Goal: Find specific page/section: Find specific page/section

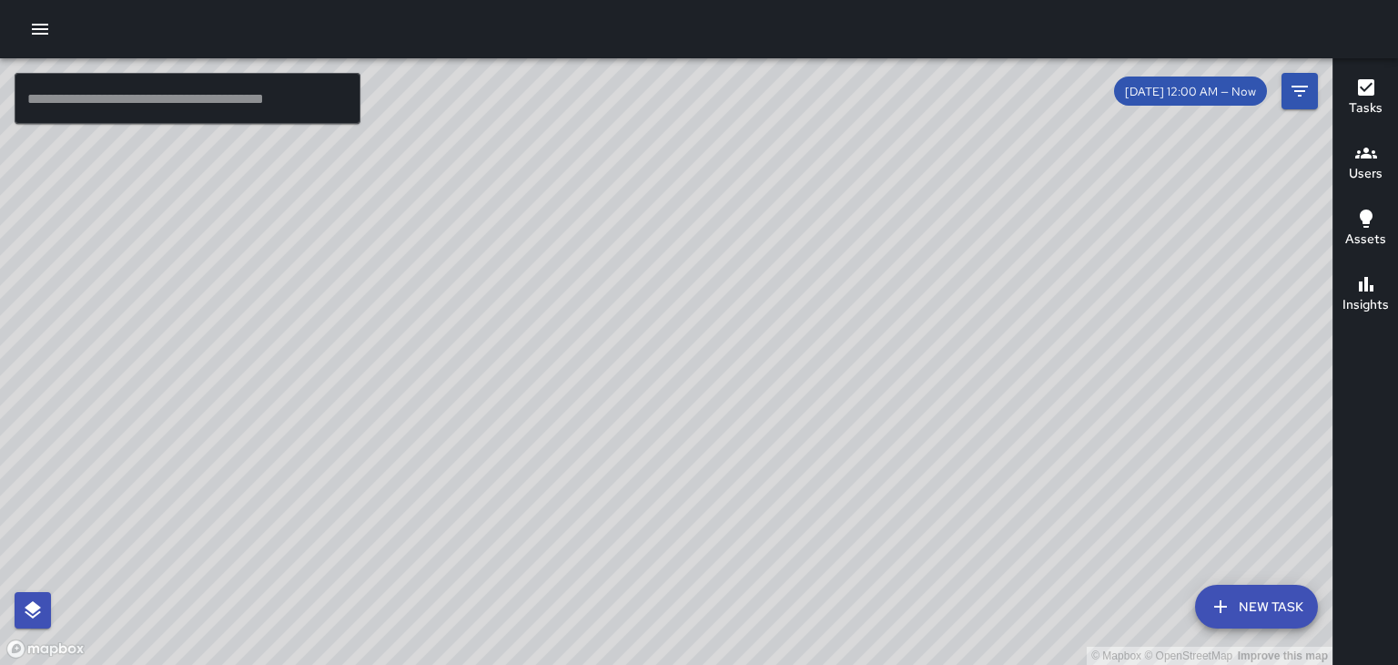
click at [22, 36] on button "button" at bounding box center [40, 29] width 36 height 36
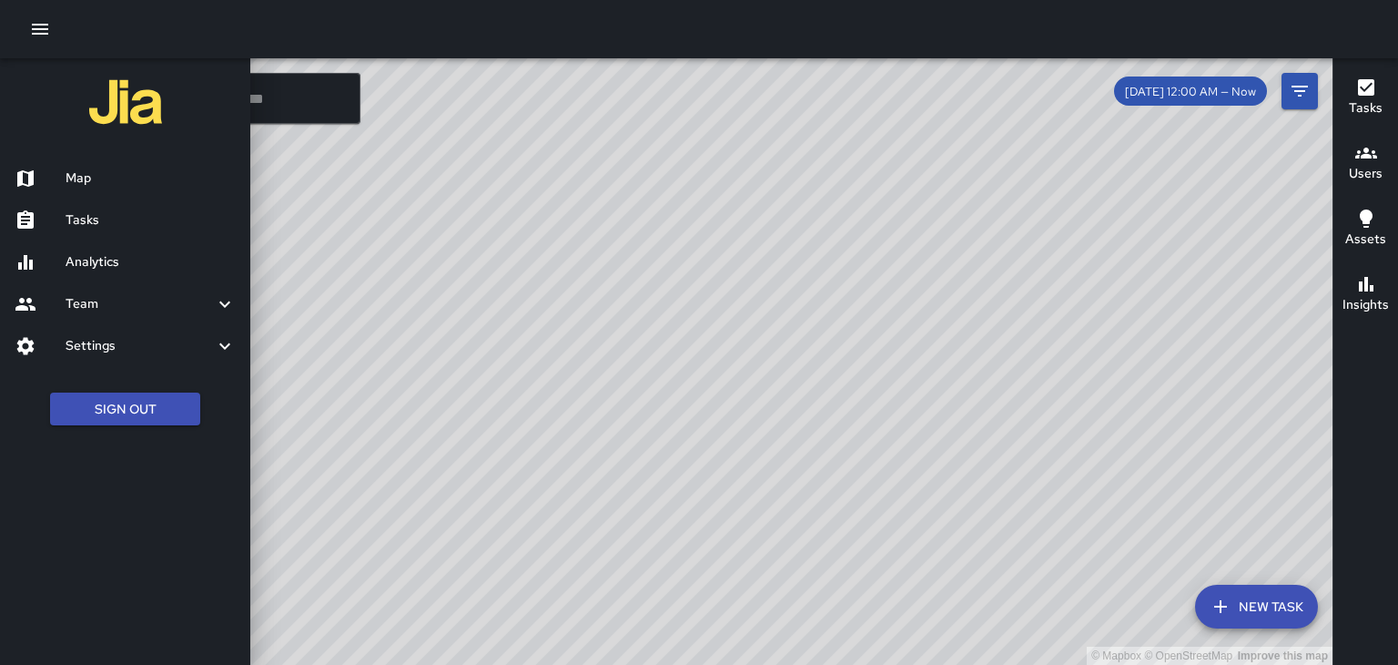
click at [90, 316] on div "Team" at bounding box center [125, 304] width 250 height 42
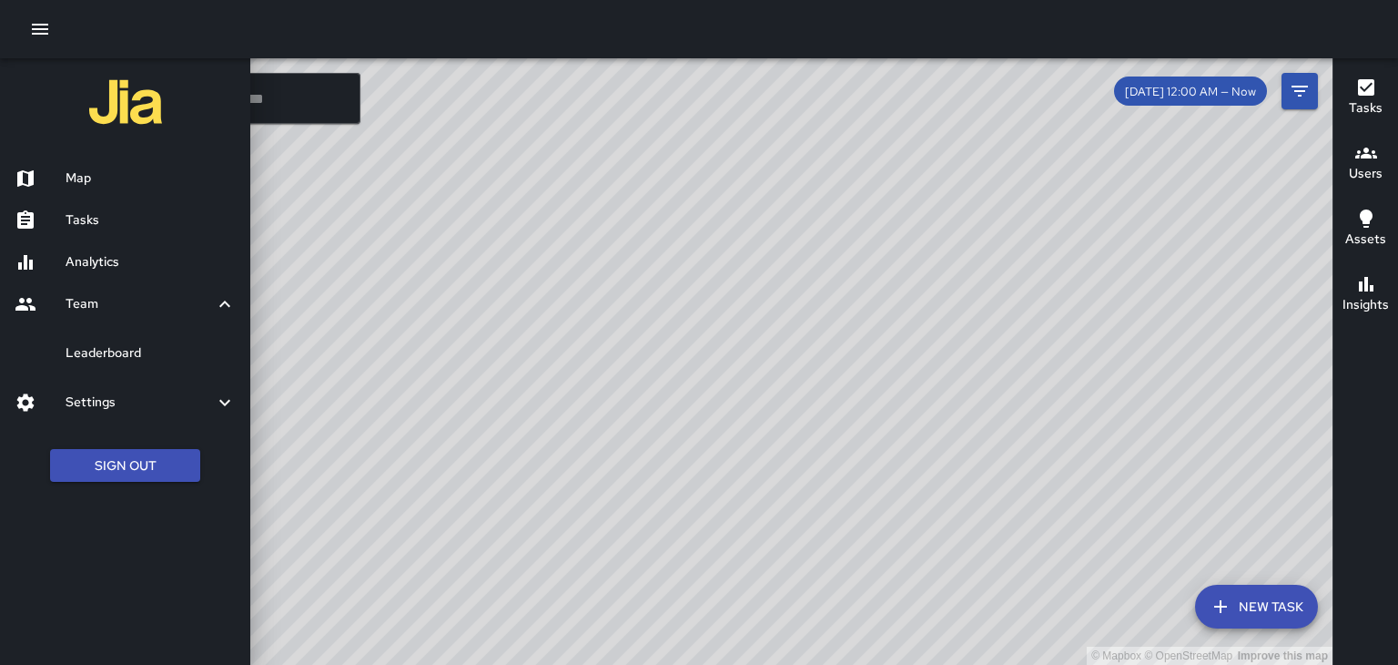
click at [96, 361] on h6 "Leaderboard" at bounding box center [151, 353] width 170 height 20
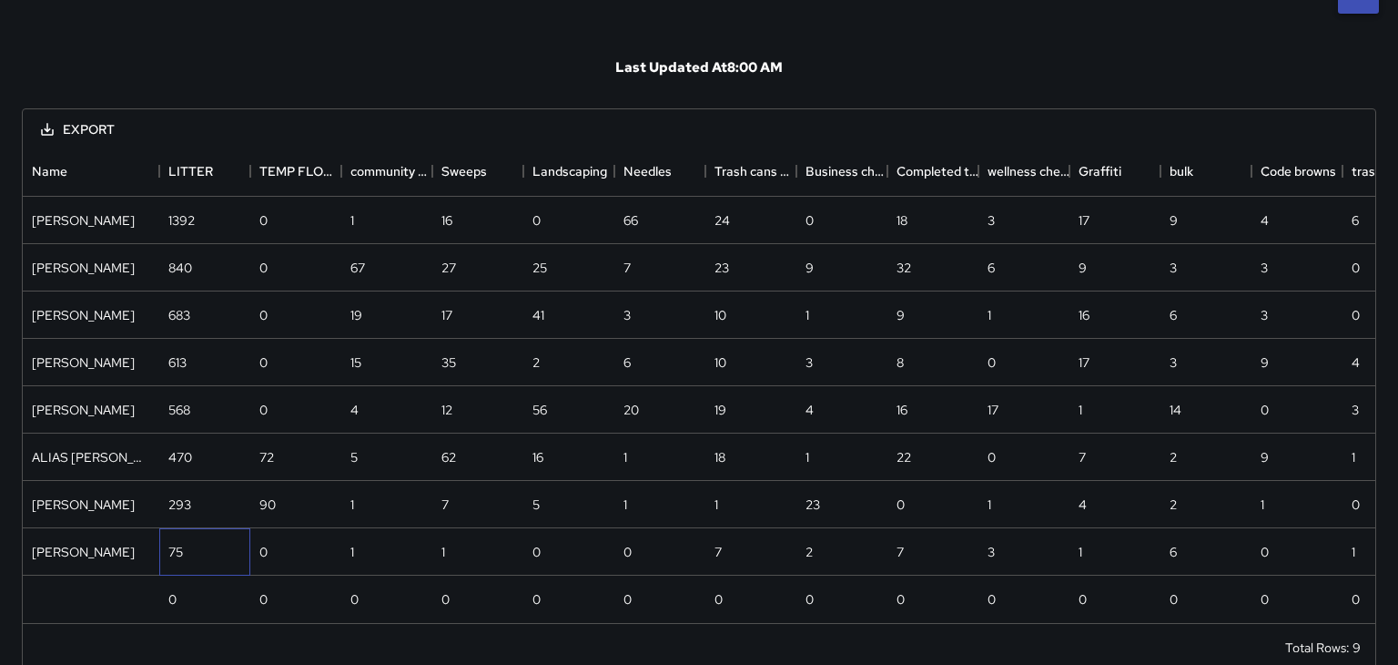
click at [183, 551] on div "75" at bounding box center [204, 551] width 91 height 47
click at [86, 547] on div "Christopher Sherbert" at bounding box center [83, 552] width 103 height 18
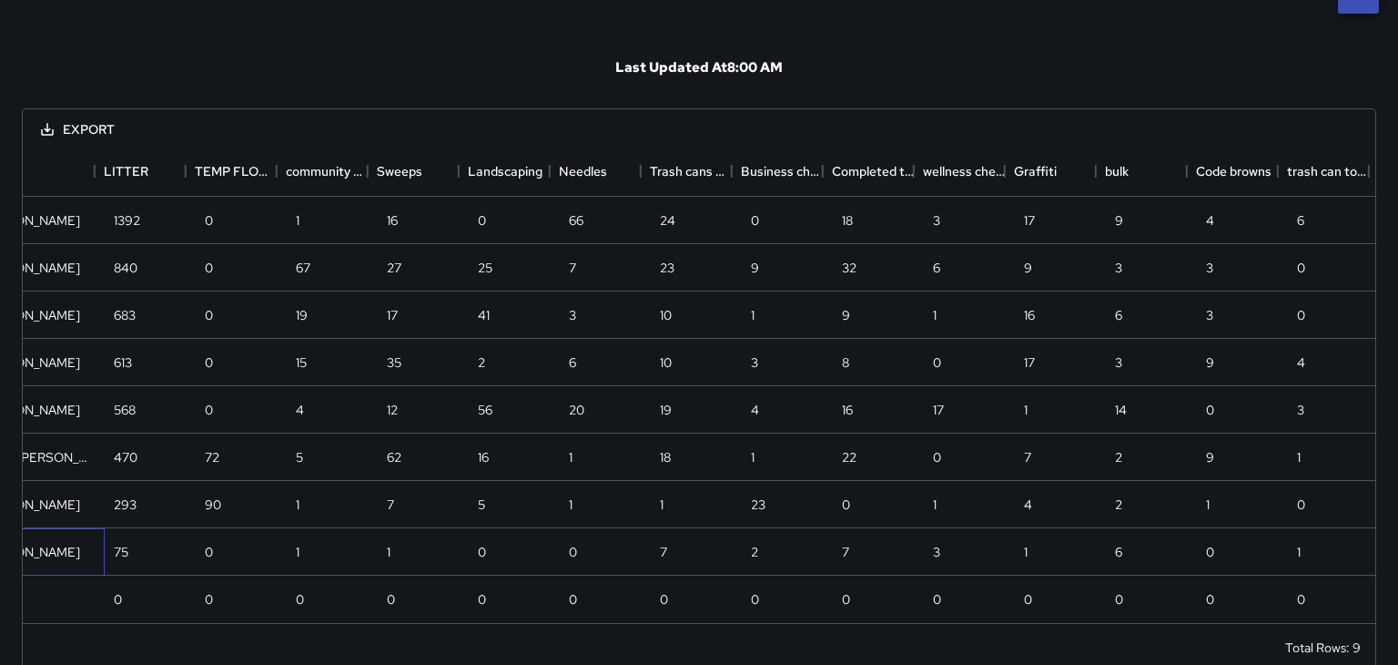
scroll to position [0, 73]
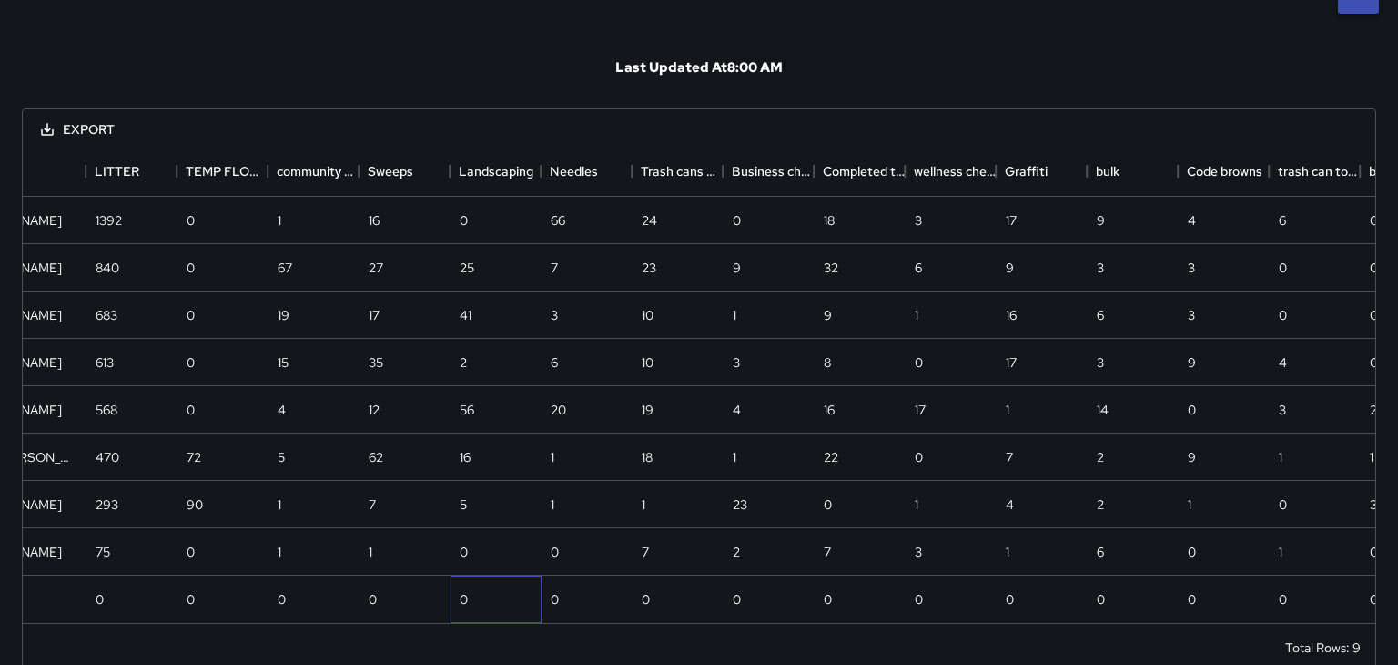
click at [497, 589] on div "0" at bounding box center [496, 598] width 91 height 47
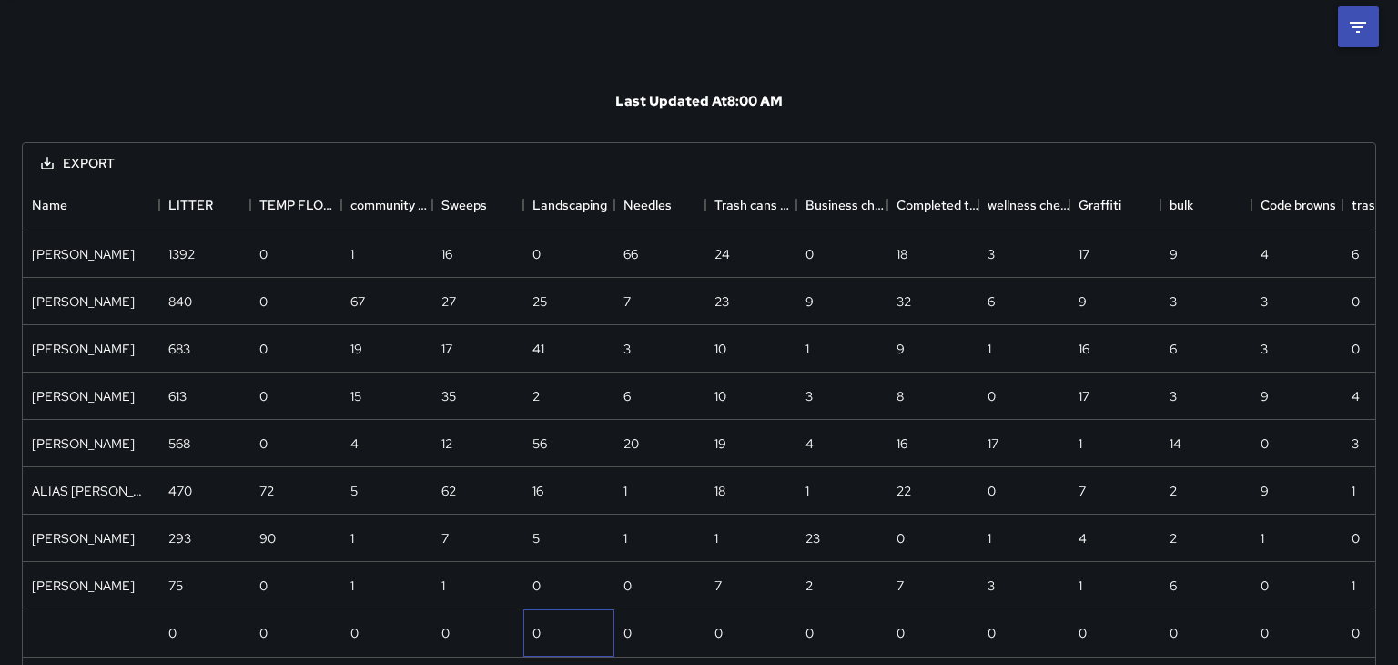
scroll to position [0, 0]
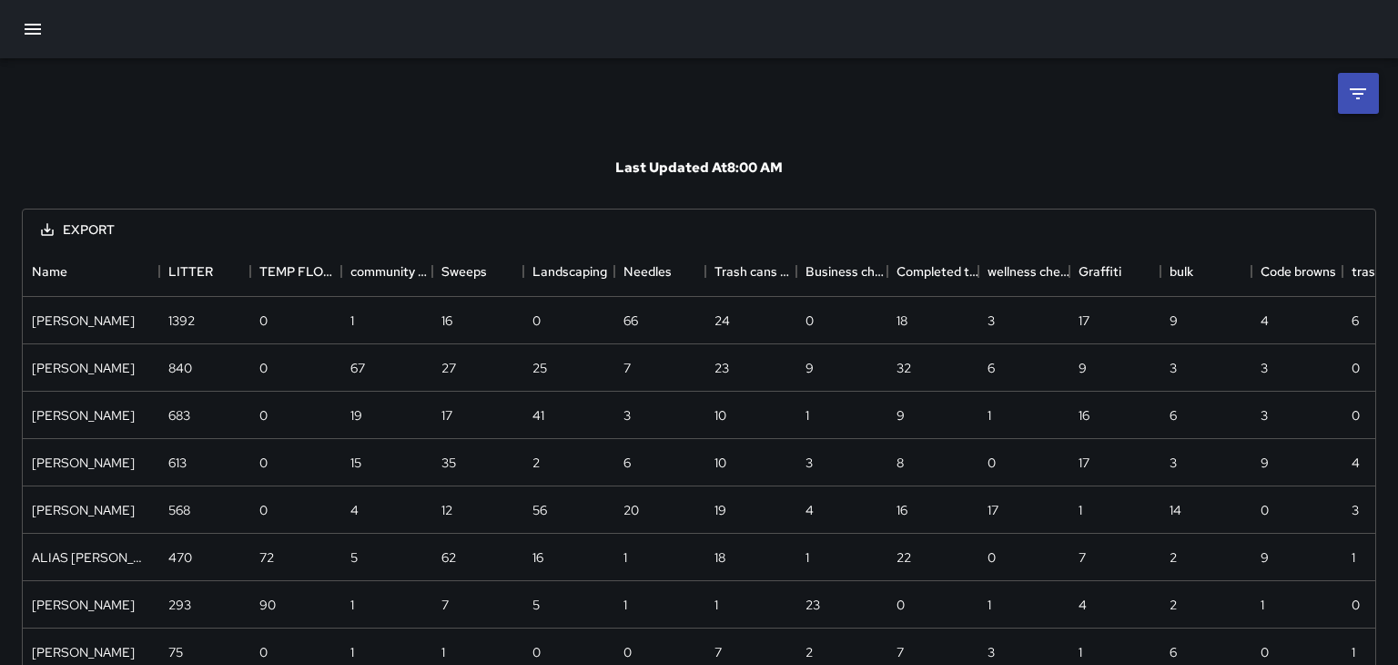
click at [35, 32] on icon "button" at bounding box center [33, 29] width 22 height 22
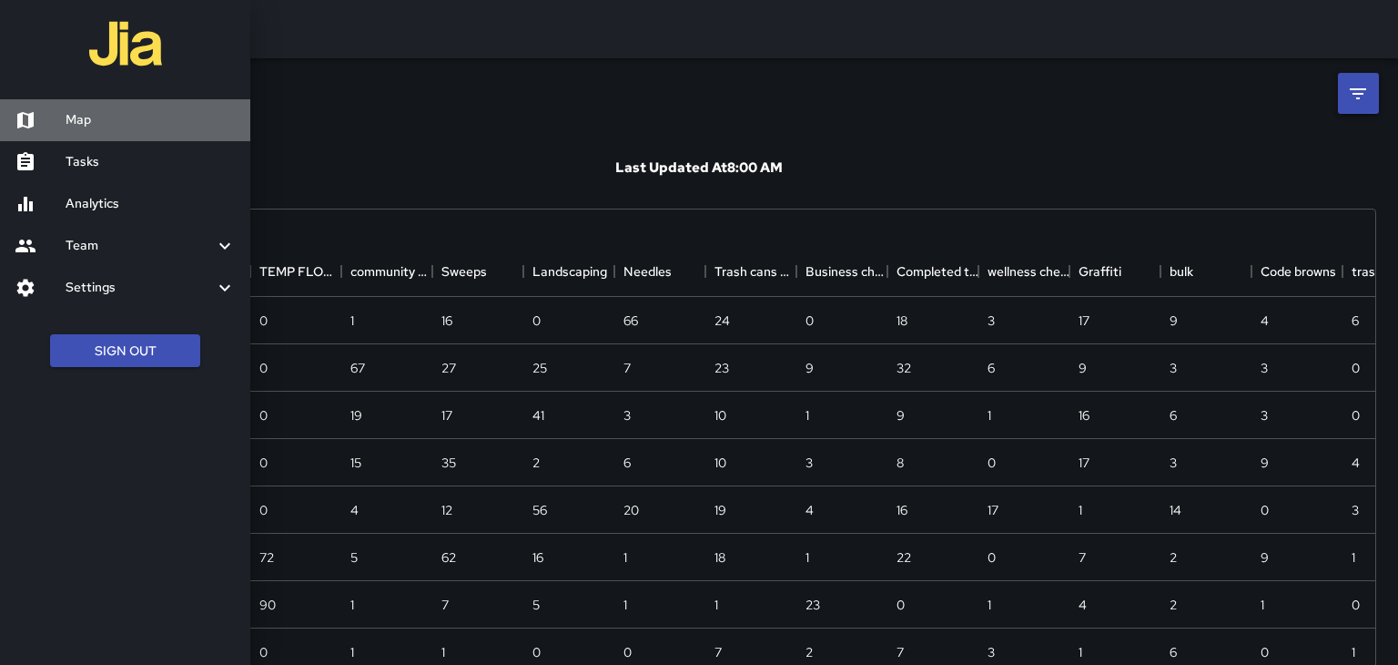
click at [97, 126] on h6 "Map" at bounding box center [151, 120] width 170 height 20
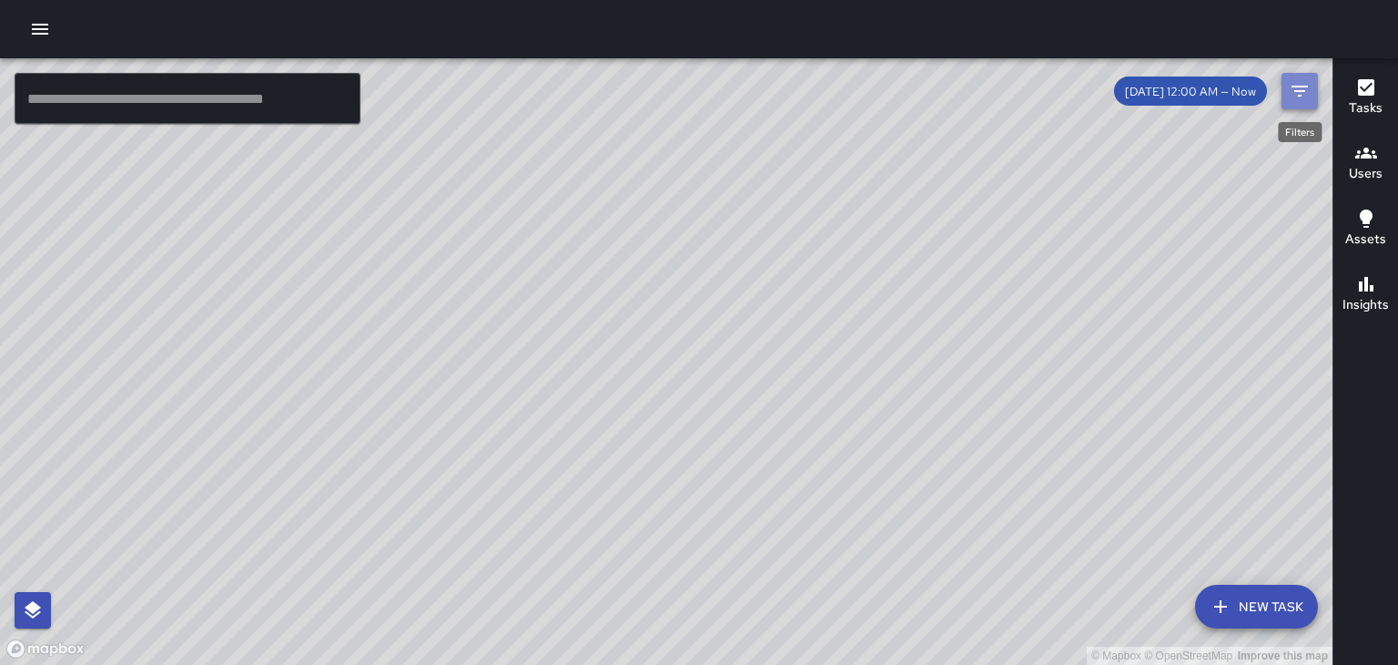
click at [1296, 90] on icon "Filters" at bounding box center [1300, 91] width 22 height 22
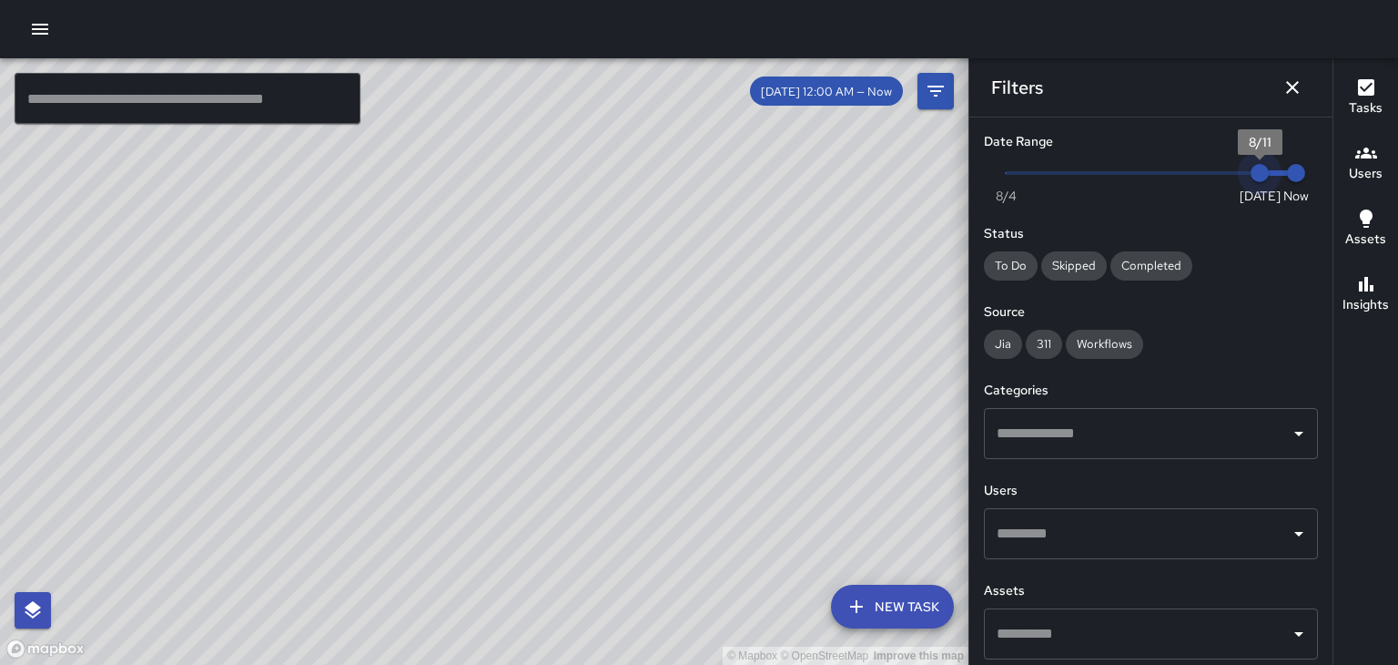
type input "*"
drag, startPoint x: 1254, startPoint y: 169, endPoint x: 1236, endPoint y: 164, distance: 18.1
click at [1233, 164] on span "8/10" at bounding box center [1223, 173] width 18 height 18
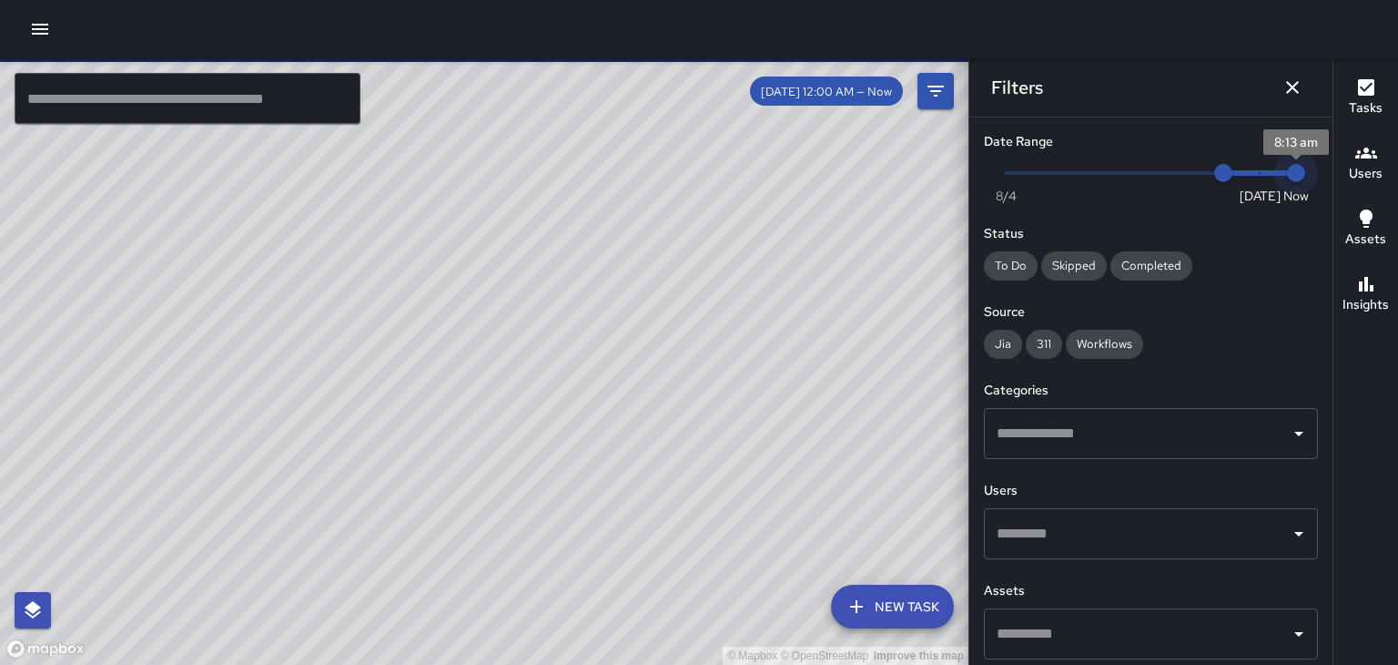
type input "*"
drag, startPoint x: 1296, startPoint y: 174, endPoint x: 1269, endPoint y: 169, distance: 27.7
click at [1269, 169] on span "8/11" at bounding box center [1260, 173] width 18 height 18
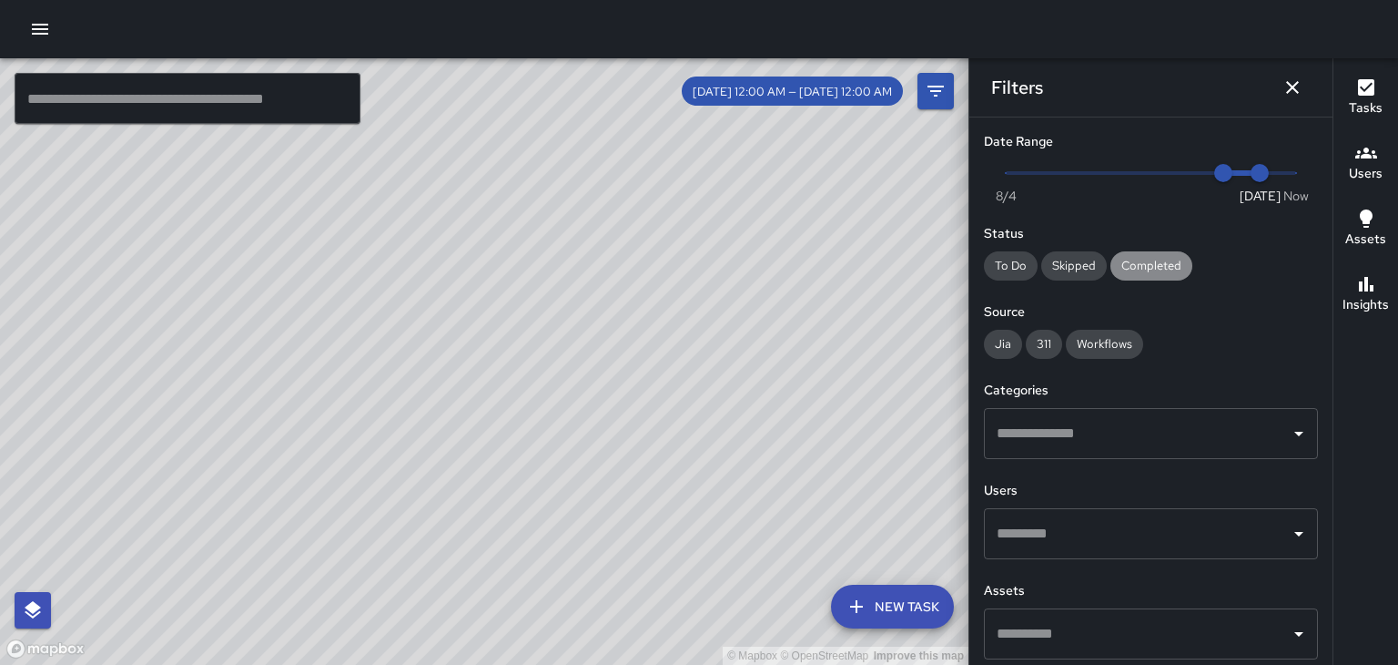
click at [1134, 266] on span "Completed" at bounding box center [1152, 265] width 82 height 15
click at [668, 95] on icon at bounding box center [660, 91] width 16 height 16
click at [1367, 180] on h6 "Users" at bounding box center [1366, 174] width 34 height 20
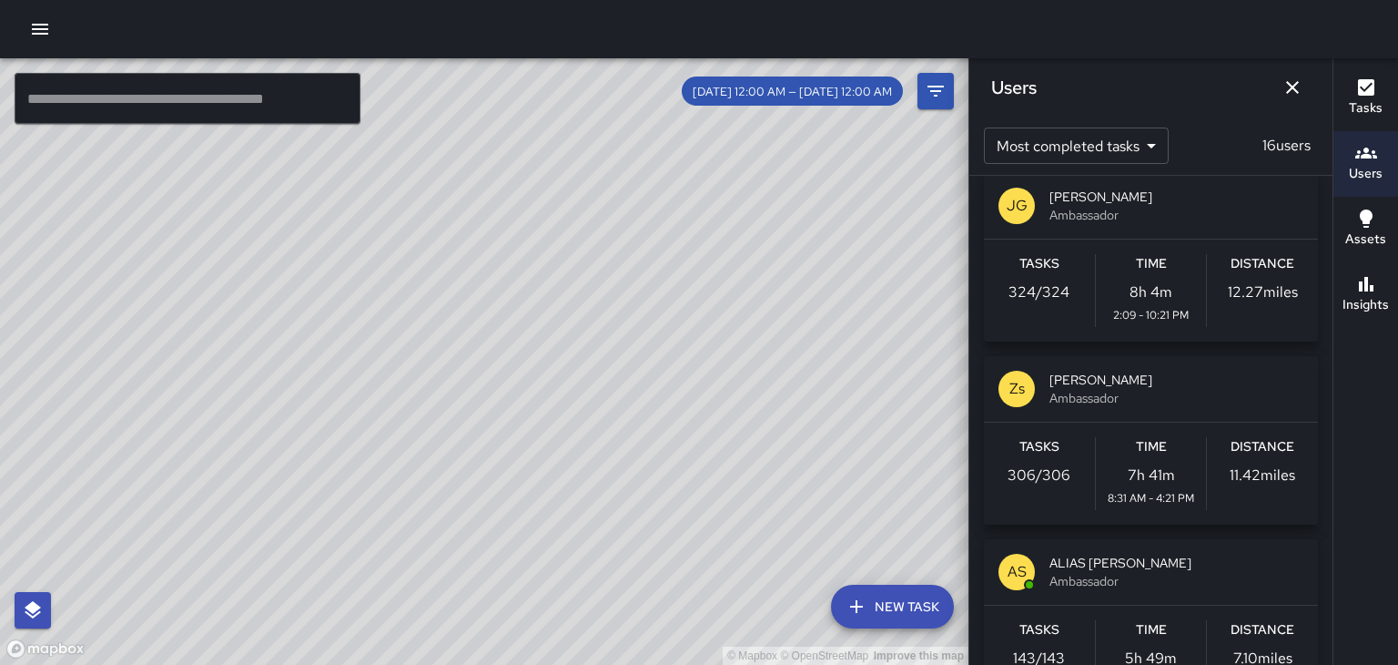
scroll to position [18, 0]
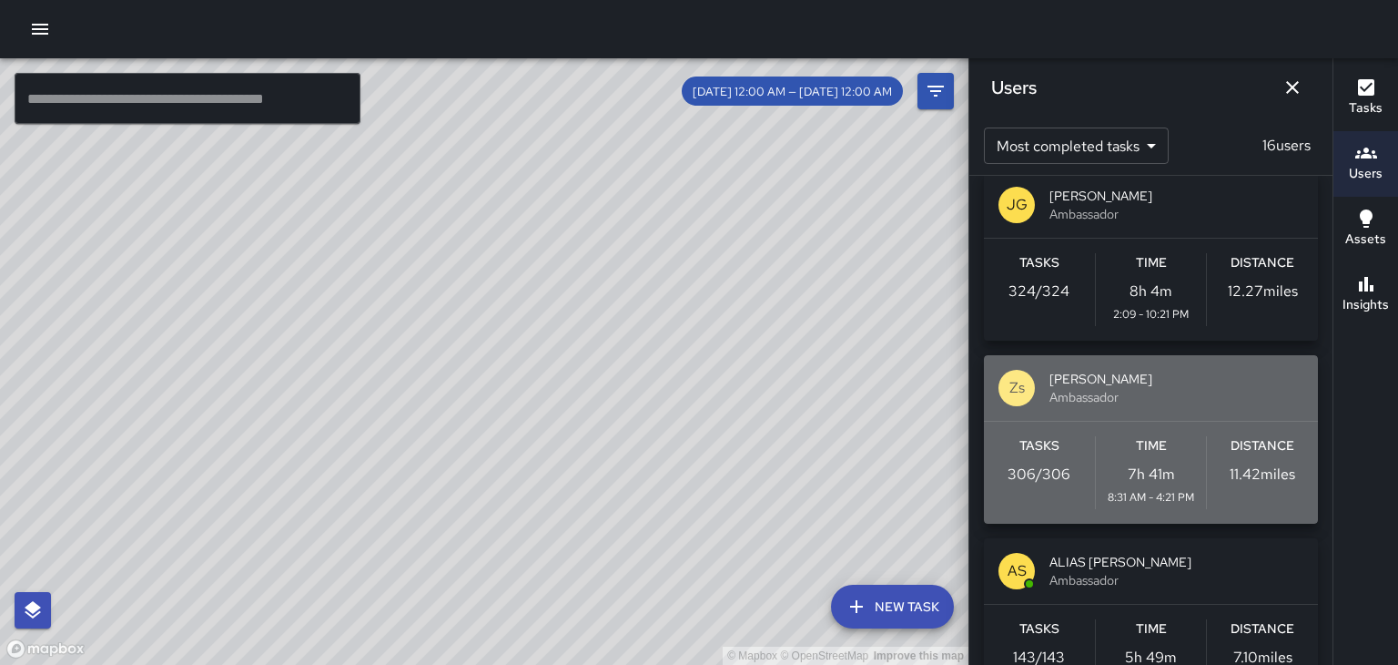
click at [1160, 370] on span "[PERSON_NAME]" at bounding box center [1177, 379] width 254 height 18
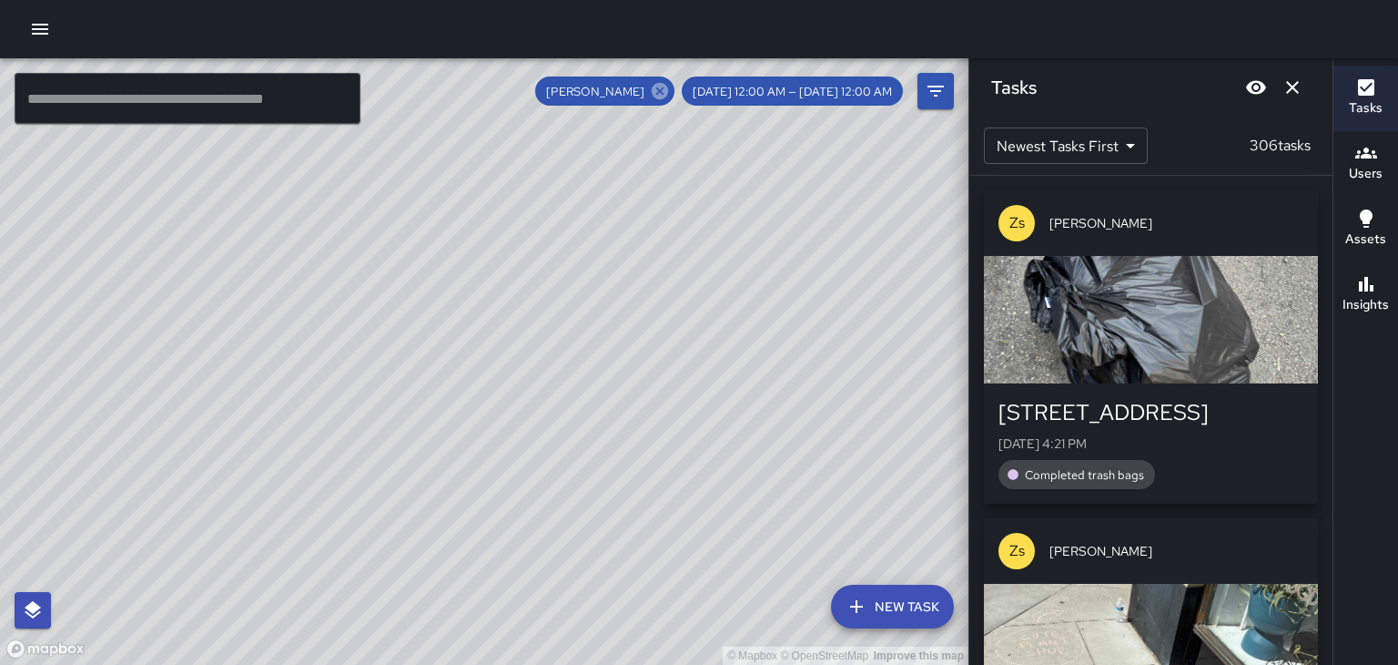
click at [668, 88] on icon at bounding box center [660, 91] width 16 height 16
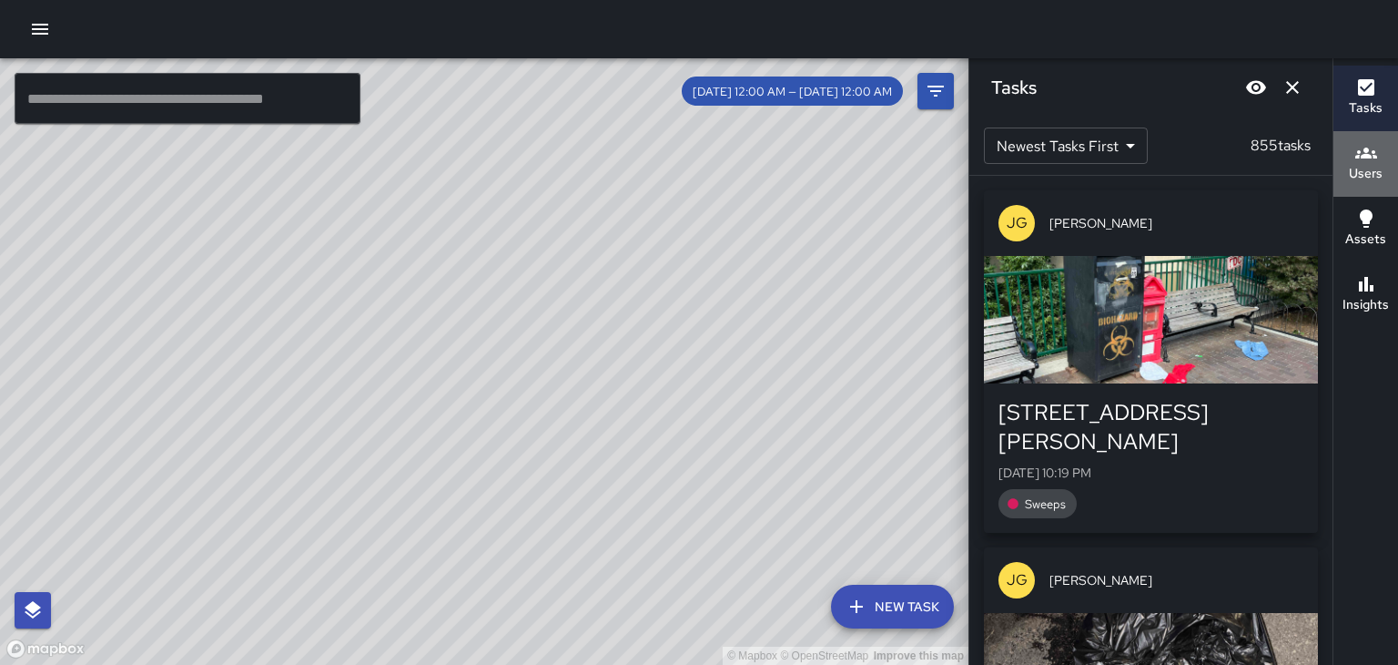
click at [1380, 186] on button "Users" at bounding box center [1366, 164] width 65 height 66
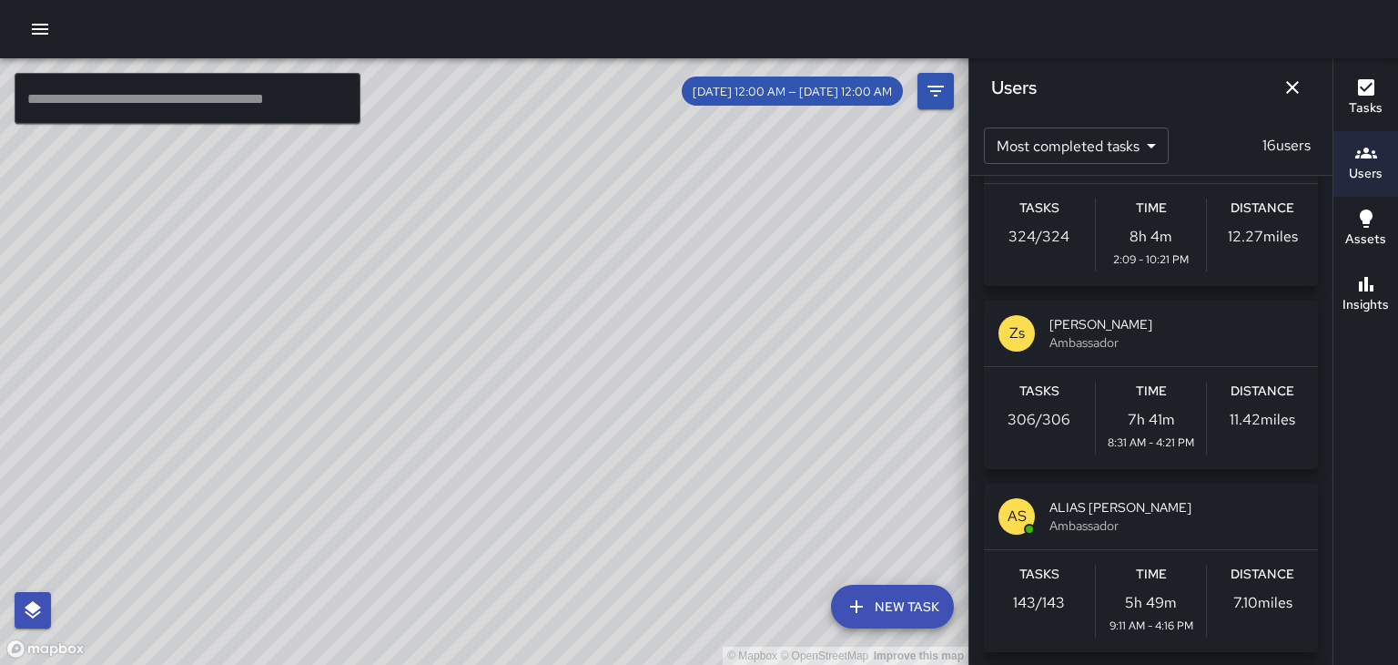
scroll to position [76, 0]
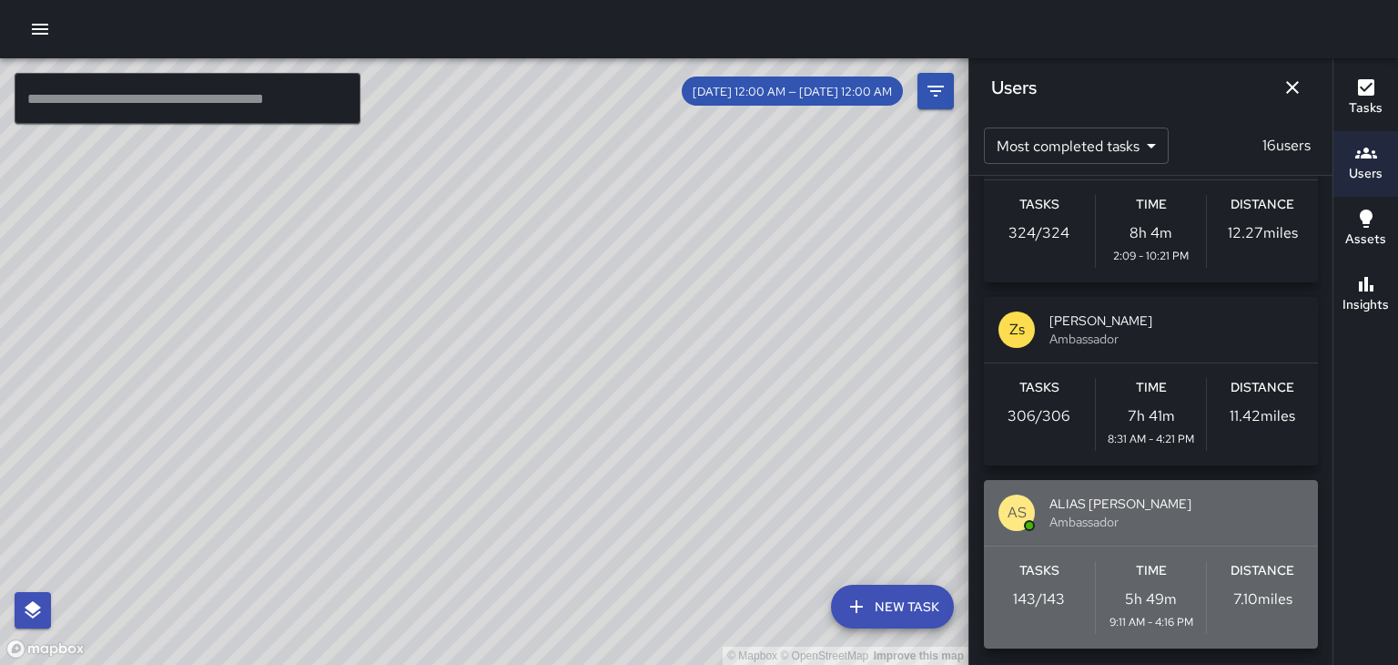
click at [1155, 520] on span "Ambassador" at bounding box center [1177, 522] width 254 height 18
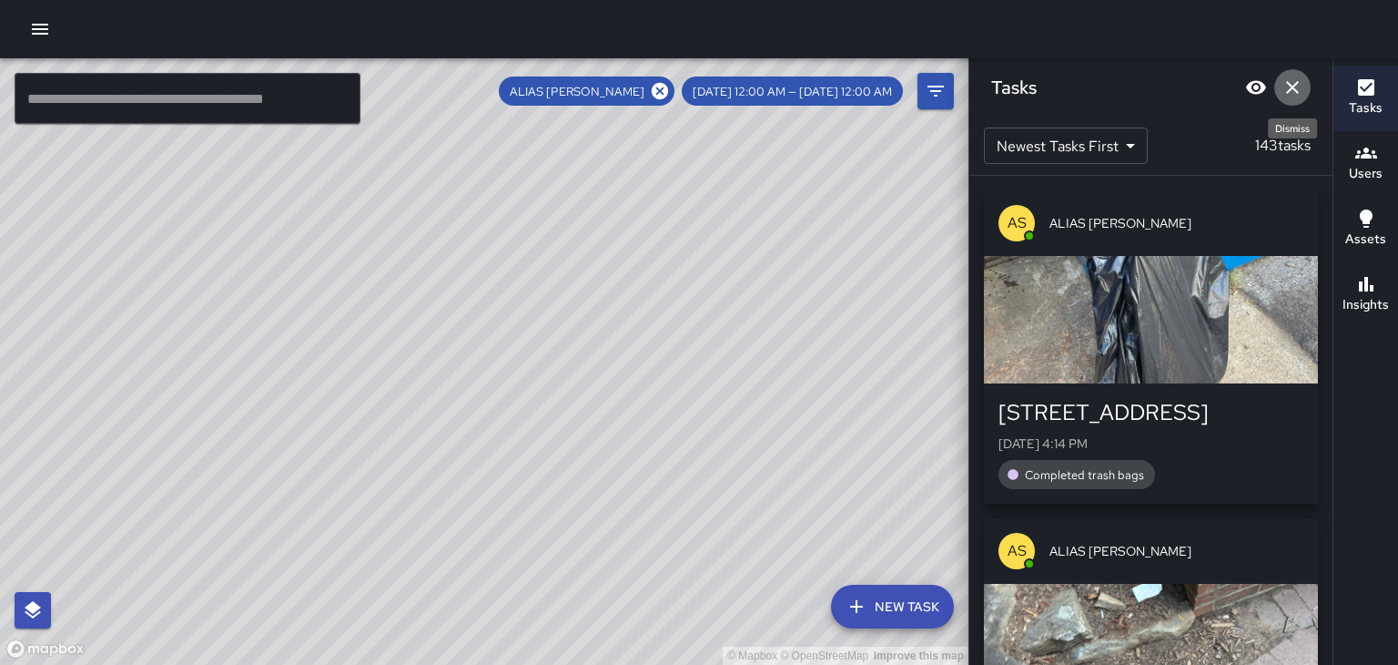
click at [1298, 91] on icon "Dismiss" at bounding box center [1293, 87] width 22 height 22
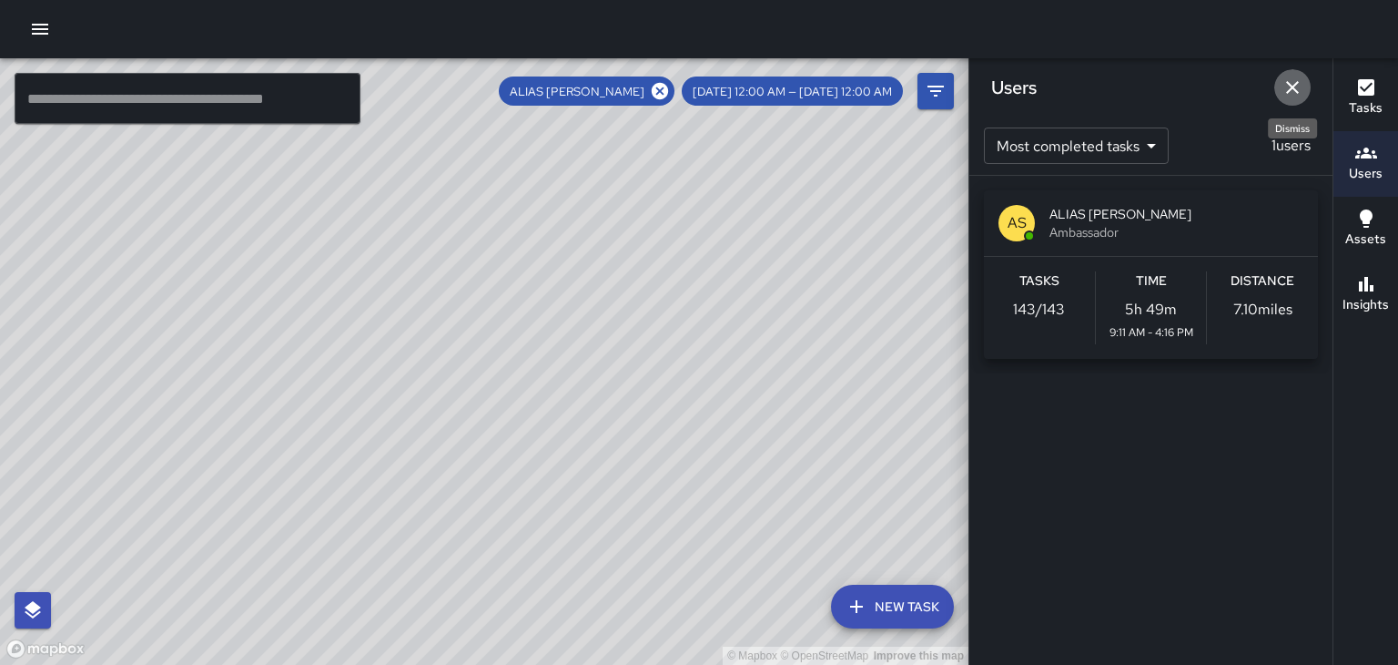
click at [1286, 96] on icon "Dismiss" at bounding box center [1293, 87] width 22 height 22
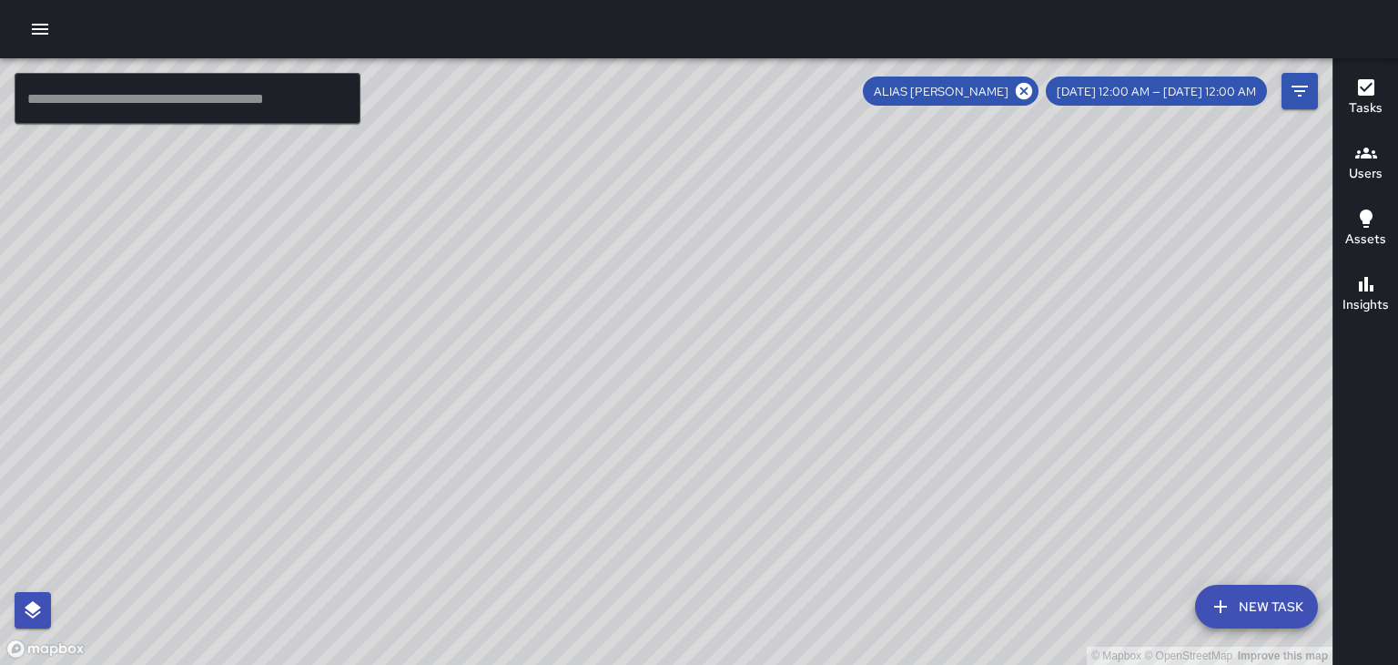
click at [1387, 160] on button "Users" at bounding box center [1366, 164] width 65 height 66
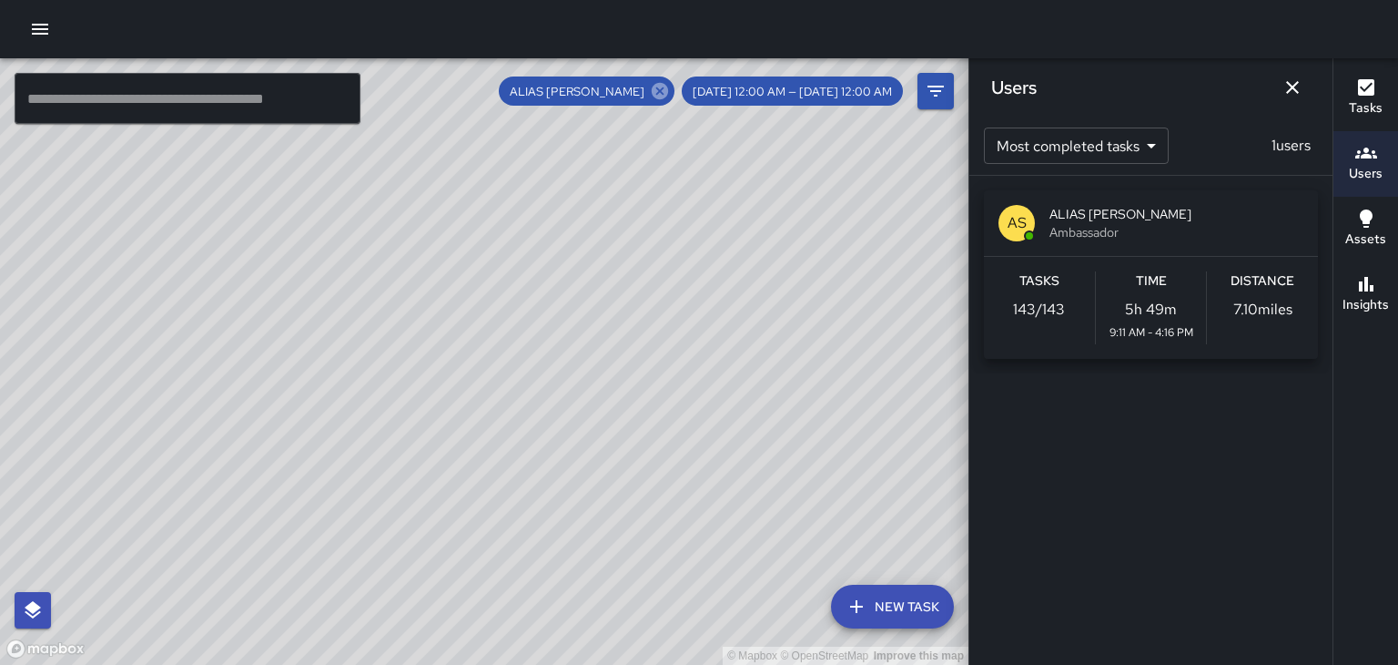
click at [668, 94] on icon at bounding box center [660, 91] width 16 height 16
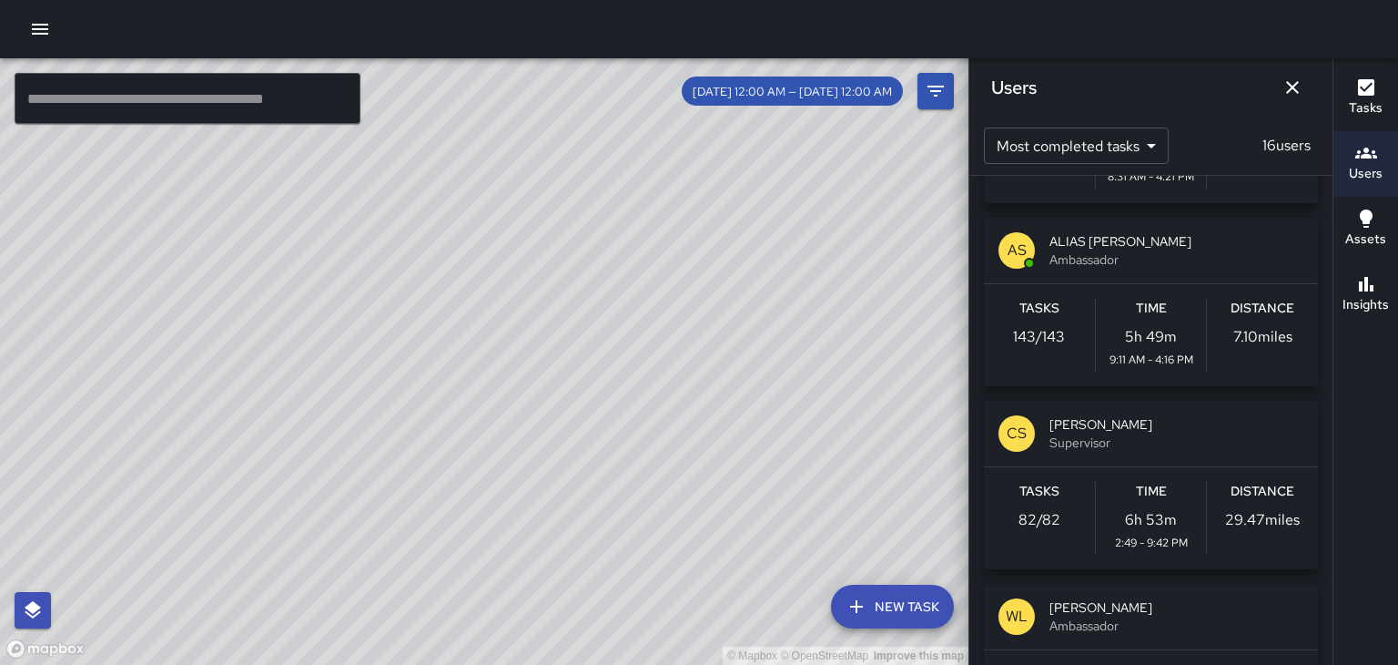
scroll to position [382, 0]
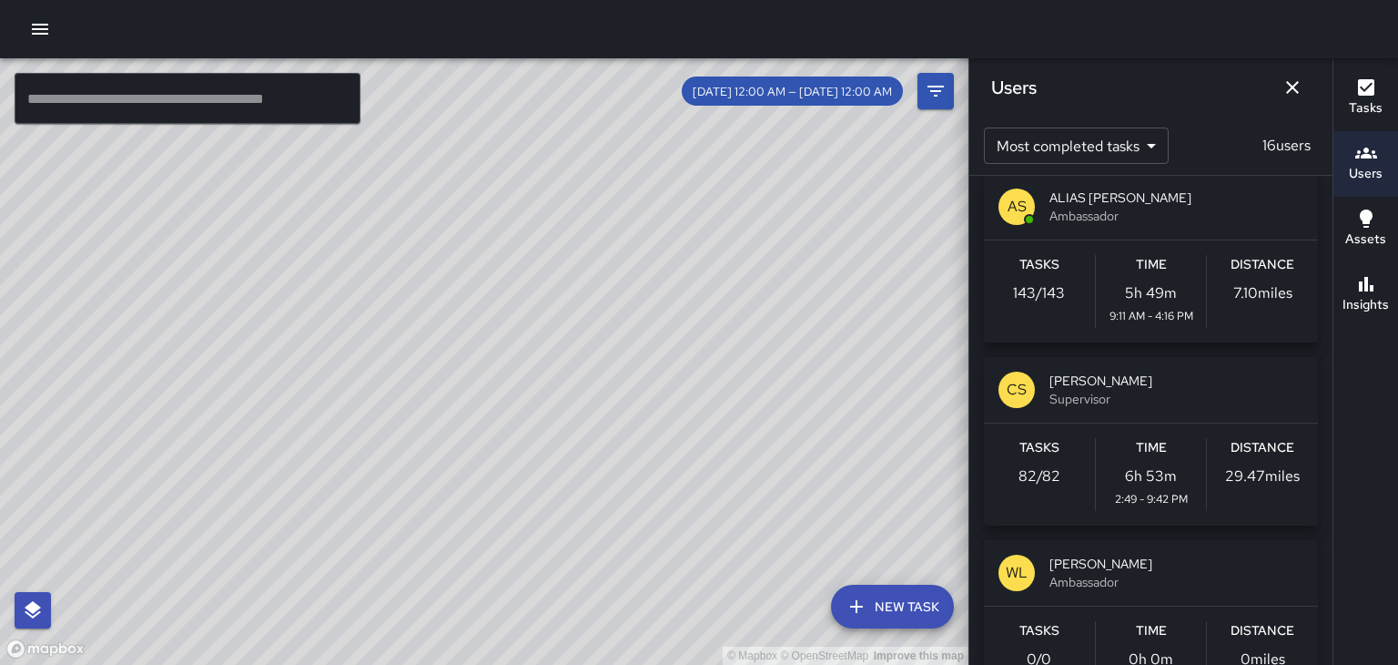
click at [1136, 399] on span "Supervisor" at bounding box center [1177, 399] width 254 height 18
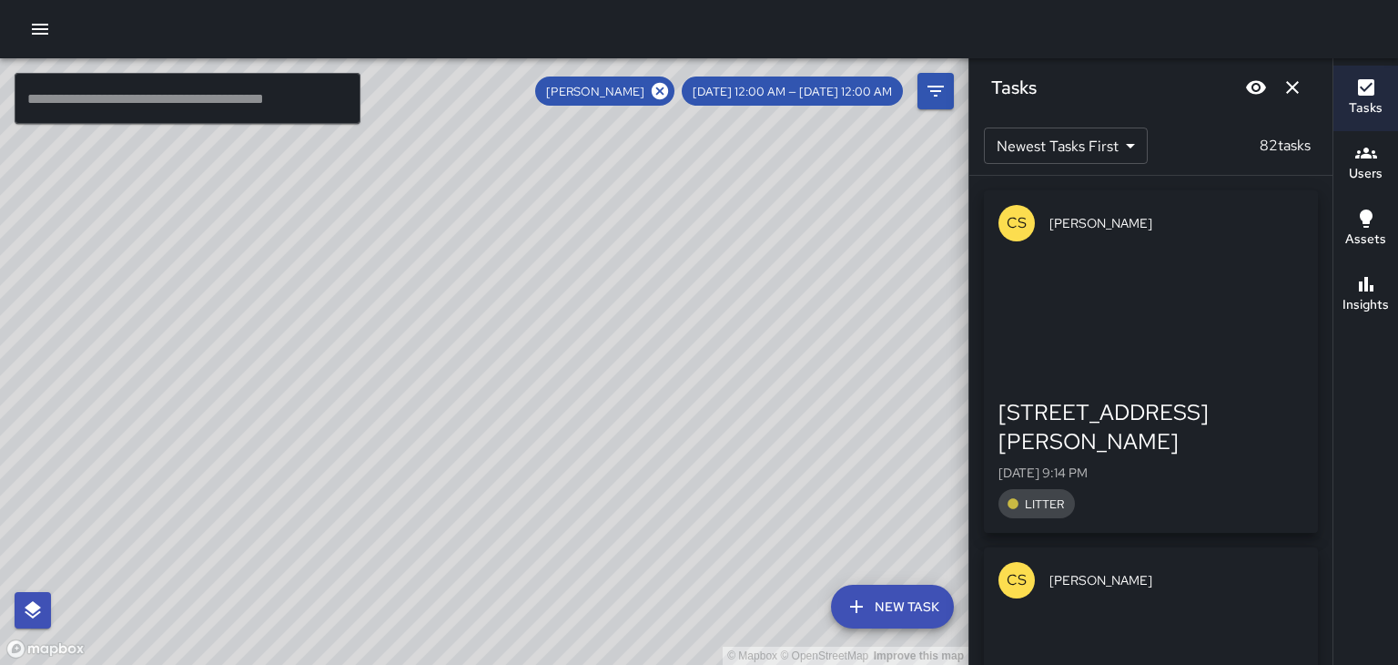
scroll to position [0, 0]
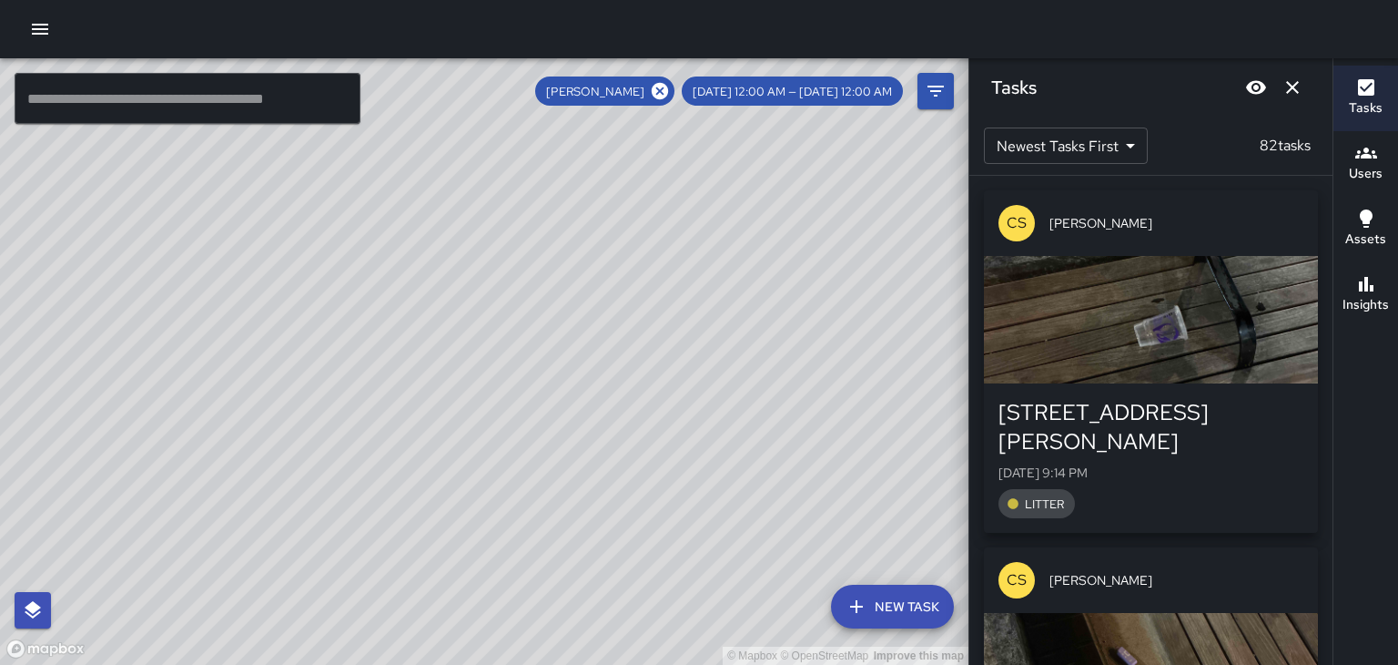
click at [322, 437] on div "© Mapbox © OpenStreetMap Improve this map" at bounding box center [484, 361] width 969 height 606
click at [675, 100] on div "[PERSON_NAME]" at bounding box center [604, 90] width 139 height 29
click at [668, 94] on icon at bounding box center [660, 91] width 16 height 16
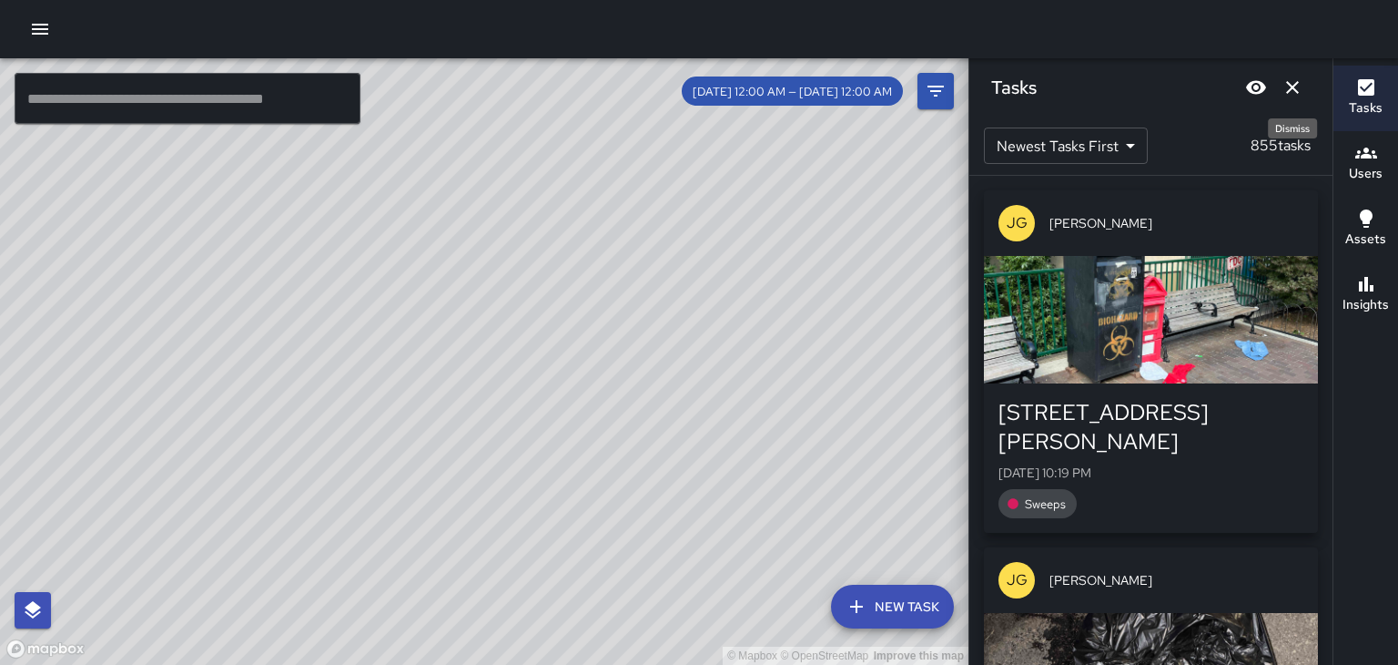
click at [1278, 86] on button "Dismiss" at bounding box center [1293, 87] width 36 height 36
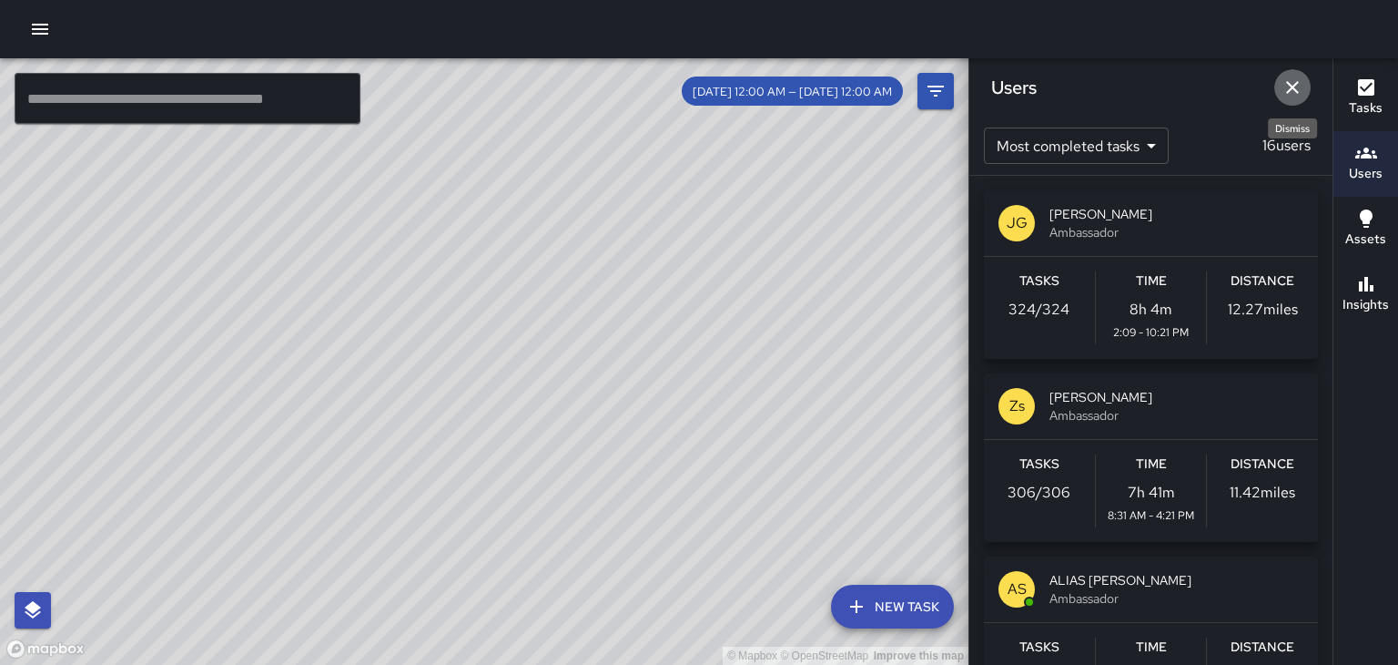
click at [1279, 84] on button "Dismiss" at bounding box center [1293, 87] width 36 height 36
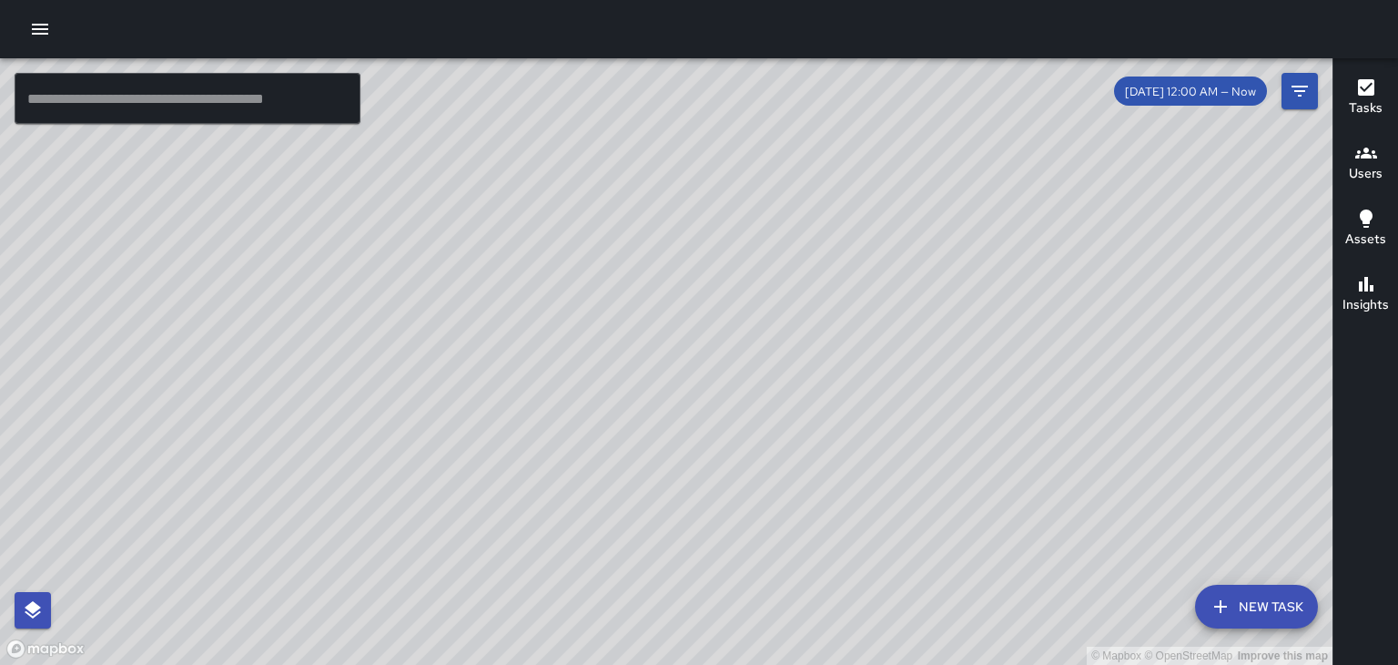
click at [829, 171] on div "© Mapbox © OpenStreetMap Improve this map" at bounding box center [666, 361] width 1333 height 606
click at [707, 364] on div "© Mapbox © OpenStreetMap Improve this map" at bounding box center [666, 361] width 1333 height 606
